Goal: Information Seeking & Learning: Find specific fact

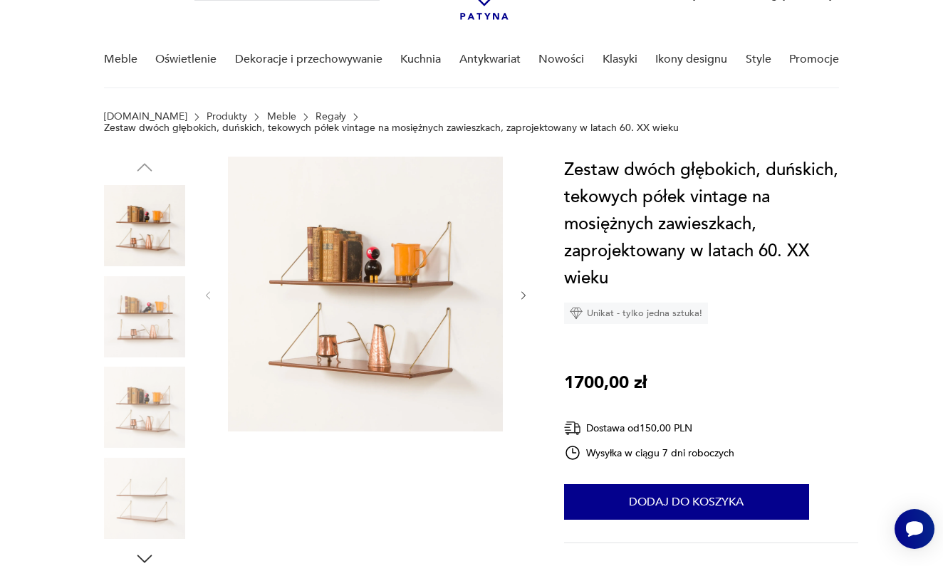
scroll to position [93, 0]
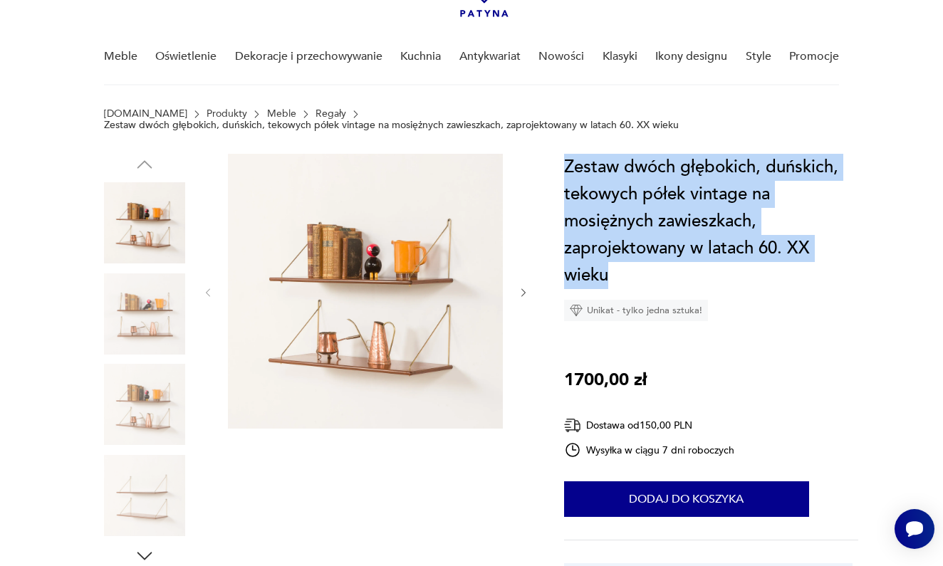
drag, startPoint x: 566, startPoint y: 164, endPoint x: 615, endPoint y: 269, distance: 116.3
click at [615, 269] on h1 "Zestaw dwóch głębokich, duńskich, tekowych półek vintage na mosiężnych zawieszk…" at bounding box center [711, 221] width 294 height 135
copy h1 "Zestaw dwóch głębokich, duńskich, tekowych półek vintage na mosiężnych zawieszk…"
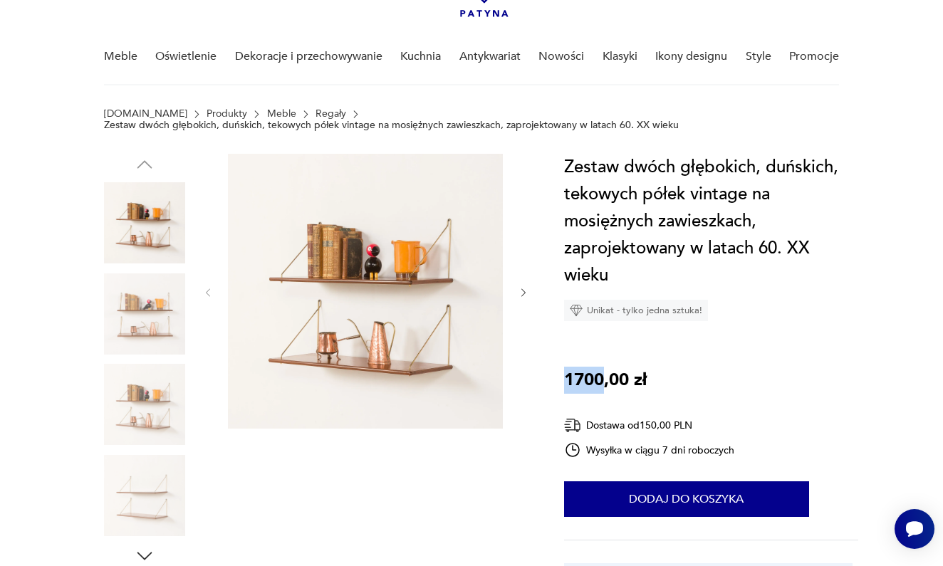
drag, startPoint x: 564, startPoint y: 382, endPoint x: 602, endPoint y: 381, distance: 38.5
click at [602, 384] on p "1700,00 zł" at bounding box center [605, 380] width 83 height 27
copy p "1700"
click at [814, 286] on h1 "Zestaw dwóch głębokich, duńskich, tekowych półek vintage na mosiężnych zawieszk…" at bounding box center [711, 221] width 294 height 135
